Goal: Task Accomplishment & Management: Complete application form

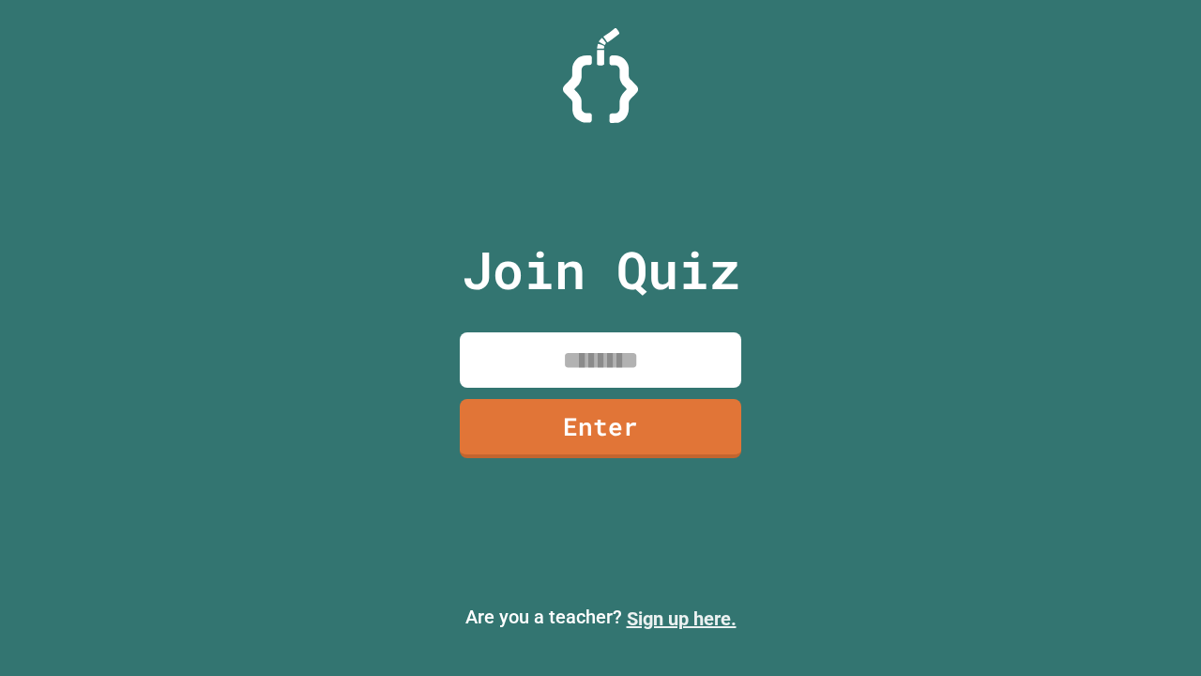
click at [681, 619] on link "Sign up here." at bounding box center [682, 618] width 110 height 23
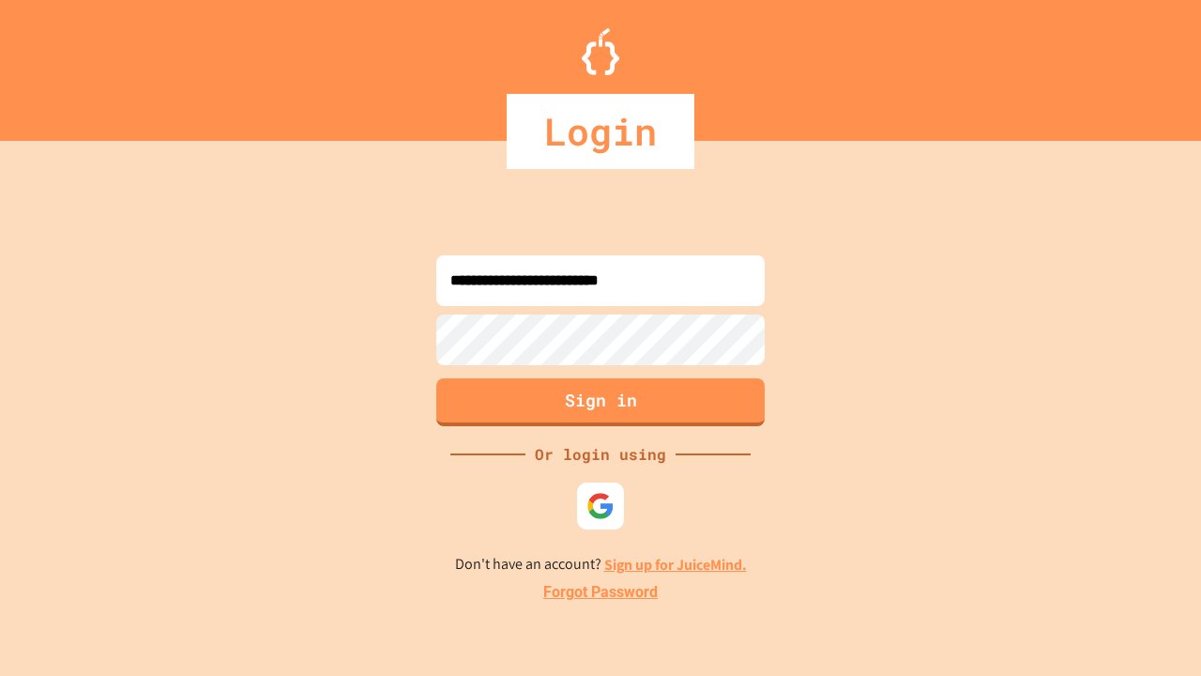
type input "**********"
